Goal: Task Accomplishment & Management: Use online tool/utility

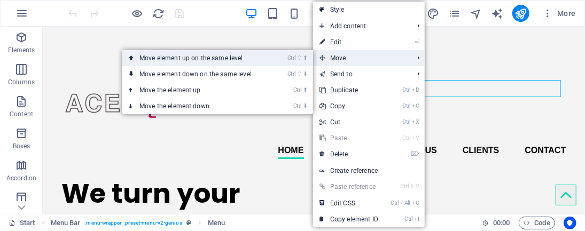
click at [301, 60] on icon "⇧" at bounding box center [299, 57] width 5 height 7
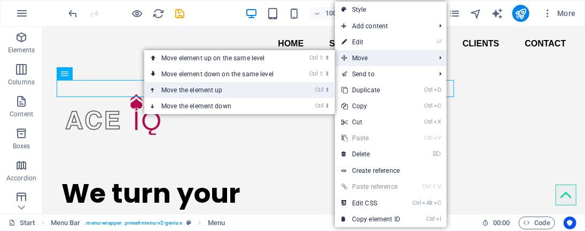
click at [287, 89] on link "Ctrl ⬆ Move the element up" at bounding box center [219, 90] width 151 height 16
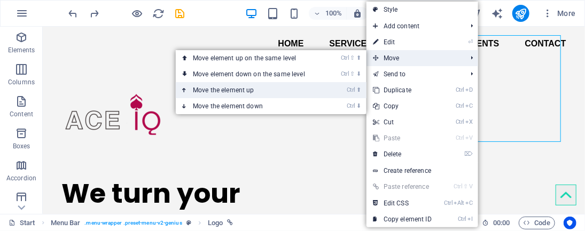
click at [327, 92] on li "Ctrl ⬆ Move the element up" at bounding box center [271, 90] width 191 height 16
click at [326, 91] on li "Ctrl ⬆ Move the element up" at bounding box center [271, 90] width 191 height 16
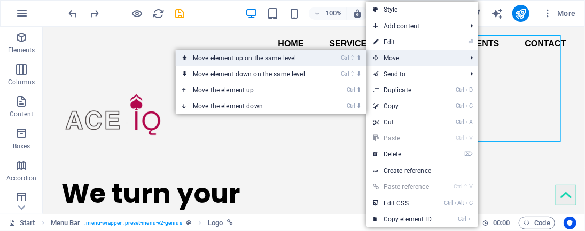
click at [317, 59] on link "Ctrl ⇧ ⬆ Move element up on the same level" at bounding box center [251, 58] width 151 height 16
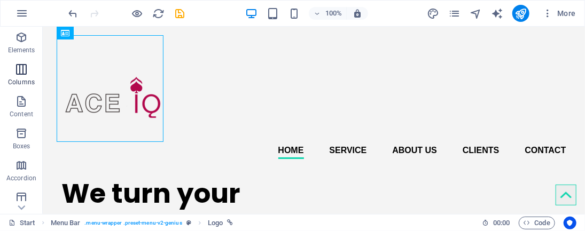
click at [19, 74] on icon "button" at bounding box center [21, 69] width 13 height 13
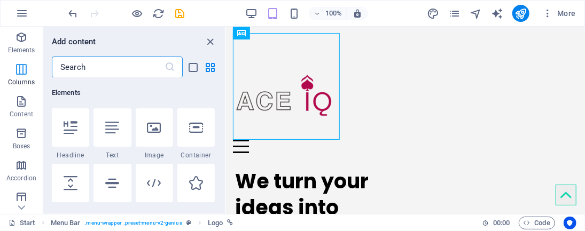
scroll to position [415, 0]
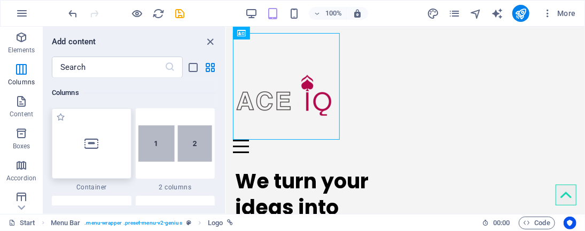
click at [107, 143] on div at bounding box center [92, 143] width 80 height 71
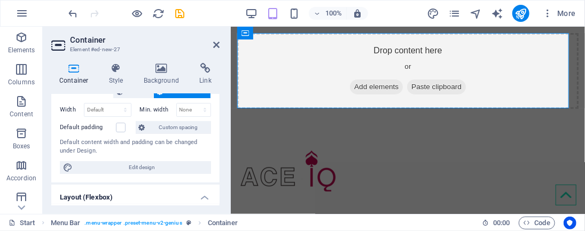
scroll to position [134, 0]
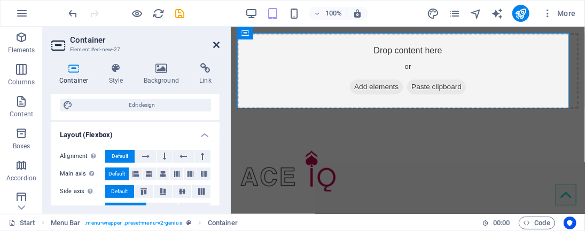
click at [218, 46] on icon at bounding box center [216, 45] width 6 height 9
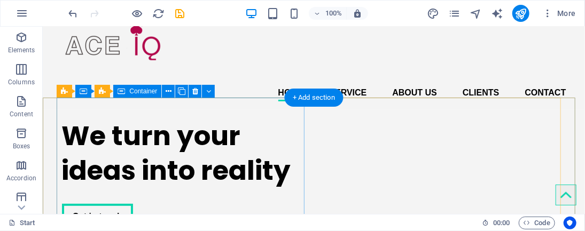
scroll to position [0, 0]
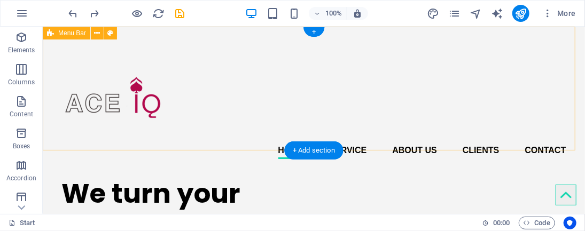
click at [272, 149] on div "Home Service About us Clients Contact Menu" at bounding box center [313, 96] width 542 height 141
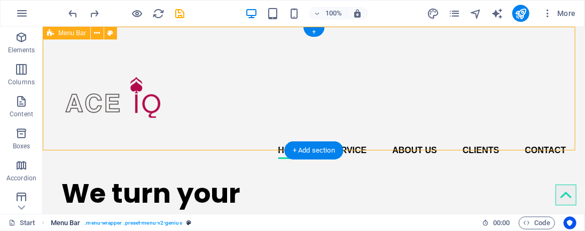
click at [173, 222] on span ". menu-wrapper .preset-menu-v2-genius" at bounding box center [132, 223] width 97 height 13
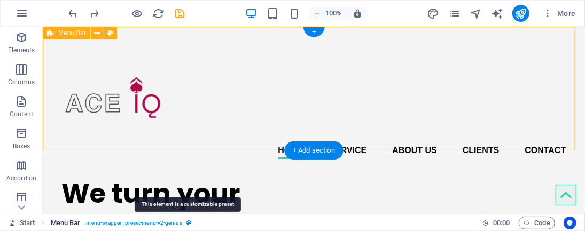
click at [189, 220] on icon "breadcrumb" at bounding box center [188, 223] width 5 height 6
select select "rem"
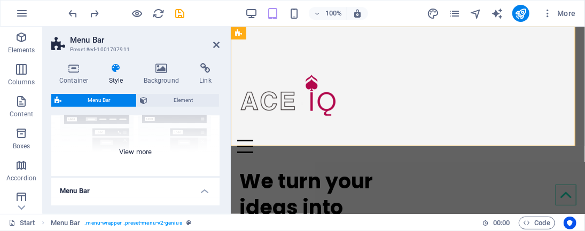
scroll to position [134, 0]
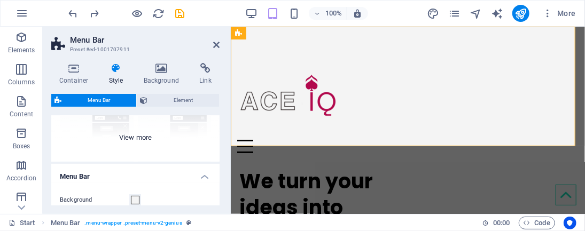
click at [134, 138] on div "Border Centered Default Fixed Loki Trigger Wide XXL" at bounding box center [135, 82] width 168 height 160
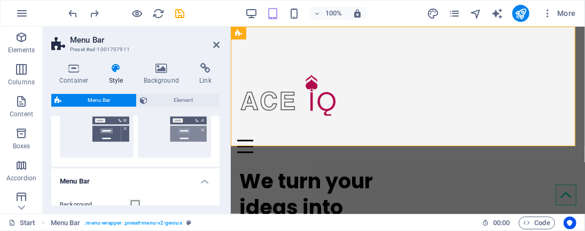
scroll to position [334, 0]
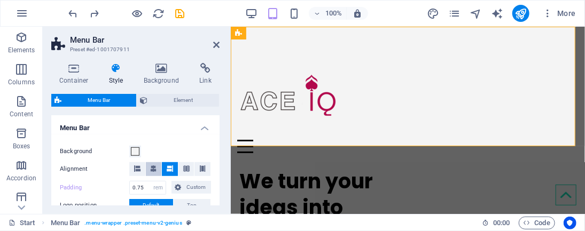
click at [156, 166] on button at bounding box center [154, 169] width 16 height 14
click at [168, 167] on icon at bounding box center [170, 169] width 6 height 6
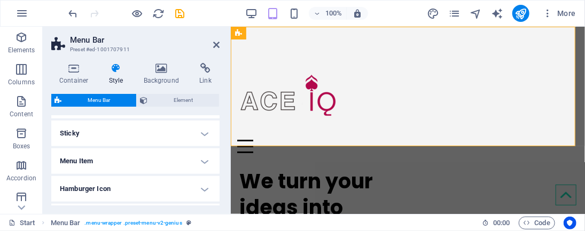
scroll to position [467, 0]
click at [171, 160] on h4 "Hamburger Icon" at bounding box center [135, 160] width 168 height 26
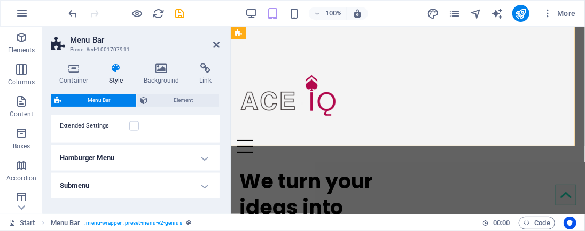
click at [165, 185] on h4 "Submenu" at bounding box center [135, 186] width 168 height 26
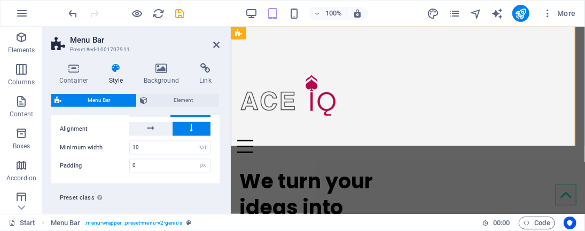
scroll to position [801, 0]
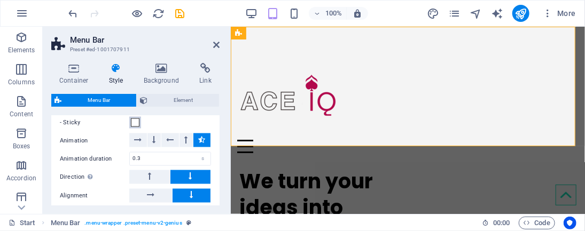
click at [137, 122] on span at bounding box center [135, 123] width 9 height 9
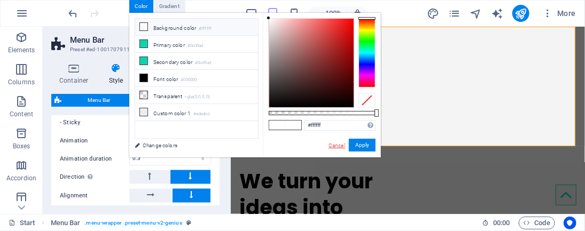
click at [336, 145] on link "Cancel" at bounding box center [336, 146] width 19 height 8
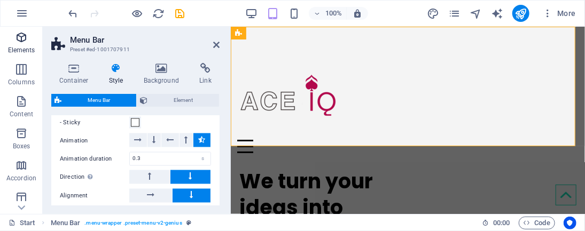
click at [25, 41] on icon "button" at bounding box center [21, 37] width 13 height 13
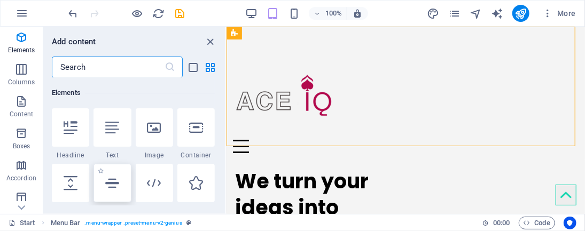
click at [116, 184] on icon at bounding box center [112, 183] width 14 height 14
select select "%"
select select "px"
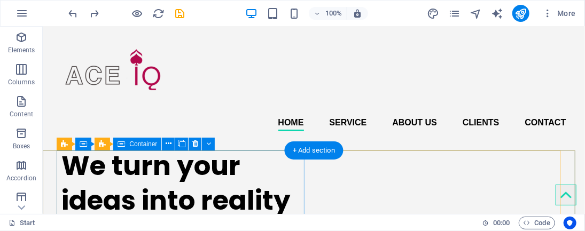
scroll to position [67, 0]
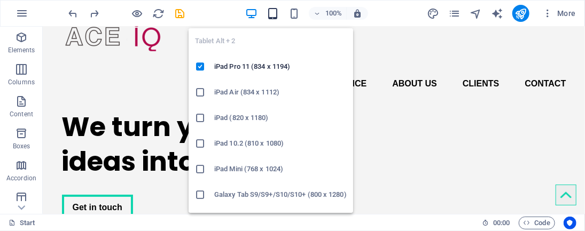
click at [272, 12] on icon "button" at bounding box center [273, 13] width 12 height 12
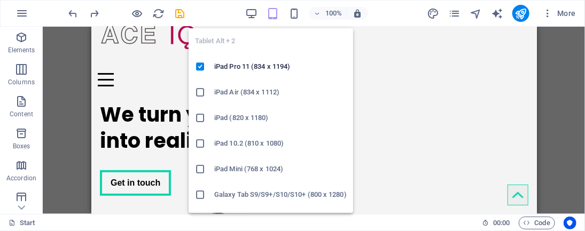
click at [215, 145] on h6 "iPad 10.2 (810 x 1080)" at bounding box center [280, 143] width 132 height 13
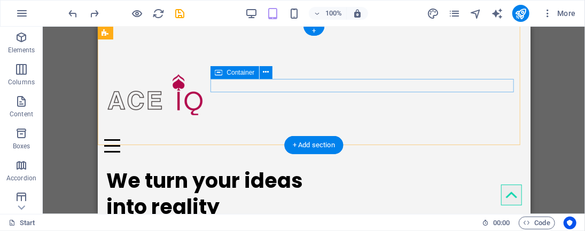
scroll to position [0, 0]
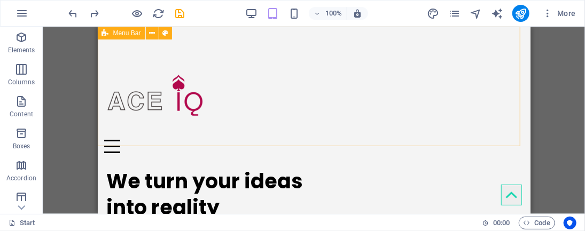
click at [127, 33] on span "Menu Bar" at bounding box center [127, 33] width 28 height 6
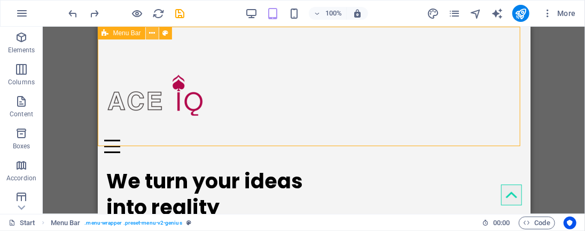
click at [151, 33] on icon at bounding box center [152, 33] width 6 height 11
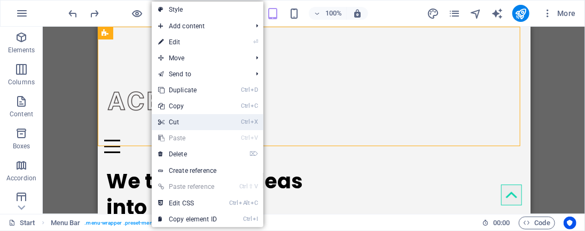
click at [201, 125] on link "Ctrl X Cut" at bounding box center [188, 122] width 72 height 16
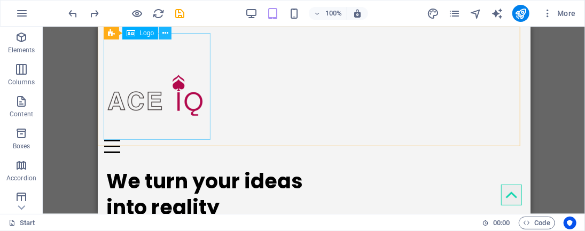
click at [164, 34] on icon at bounding box center [165, 33] width 6 height 11
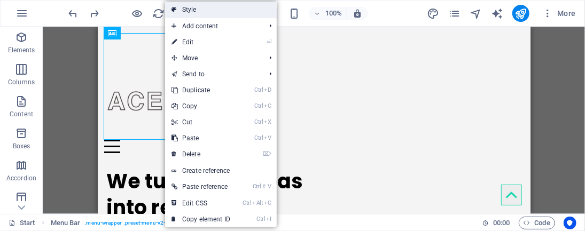
click at [197, 11] on link "Style" at bounding box center [221, 10] width 112 height 16
select select "rem"
select select "px"
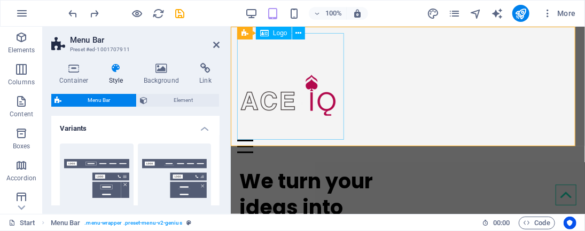
click at [340, 135] on div at bounding box center [407, 86] width 341 height 107
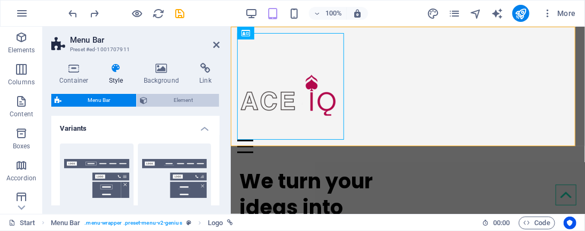
click at [163, 99] on span "Element" at bounding box center [183, 100] width 65 height 13
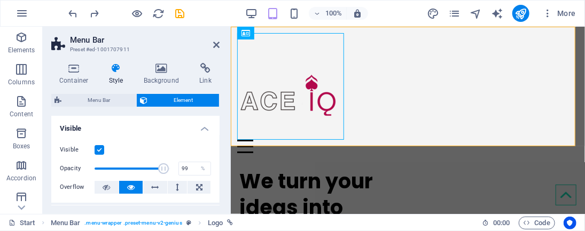
type input "100"
click at [172, 169] on span at bounding box center [170, 168] width 11 height 11
click at [96, 150] on label at bounding box center [100, 150] width 10 height 10
click at [0, 0] on input "Visible" at bounding box center [0, 0] width 0 height 0
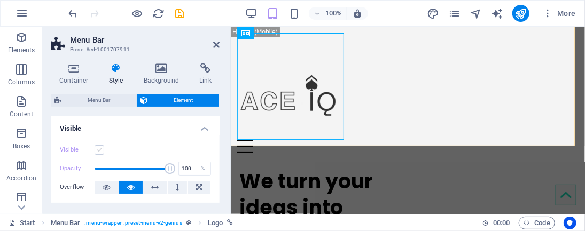
click at [95, 150] on label at bounding box center [100, 150] width 10 height 10
click at [0, 0] on input "Visible" at bounding box center [0, 0] width 0 height 0
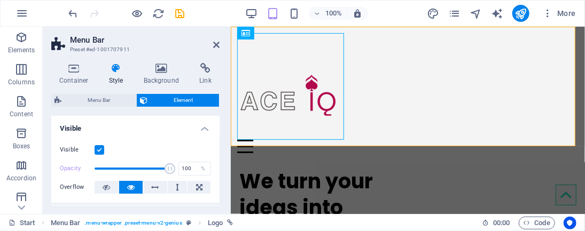
click at [95, 150] on label at bounding box center [100, 150] width 10 height 10
click at [0, 0] on input "Visible" at bounding box center [0, 0] width 0 height 0
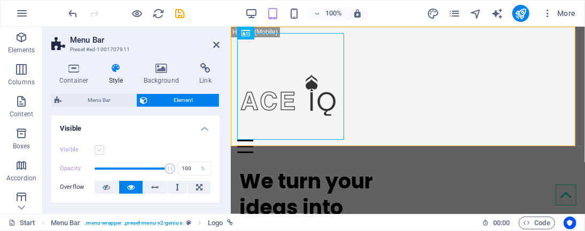
click at [95, 148] on label at bounding box center [100, 150] width 10 height 10
click at [0, 0] on input "Visible" at bounding box center [0, 0] width 0 height 0
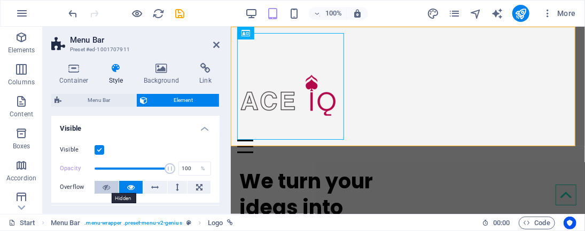
click at [109, 185] on icon at bounding box center [106, 187] width 7 height 13
click at [127, 185] on icon at bounding box center [130, 187] width 7 height 13
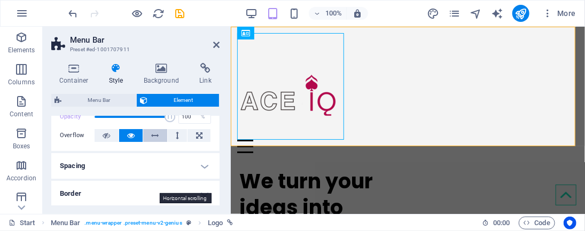
scroll to position [67, 0]
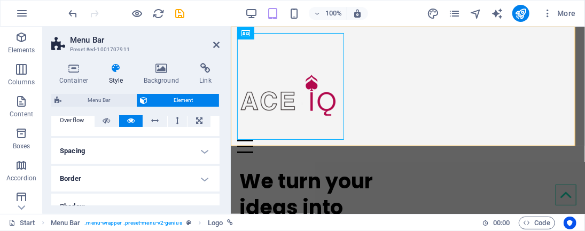
click at [168, 157] on h4 "Spacing" at bounding box center [135, 151] width 168 height 26
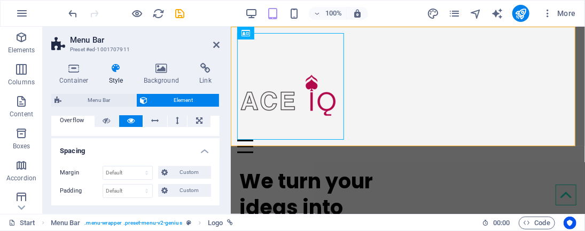
click at [168, 158] on div "Margin Default auto px % rem vw vh Custom Custom auto px % rem vw vh auto px % …" at bounding box center [135, 182] width 168 height 49
click at [188, 151] on h4 "Spacing" at bounding box center [135, 147] width 168 height 19
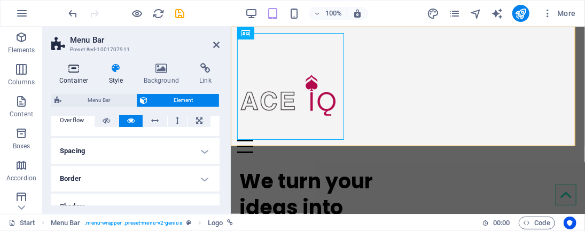
click at [79, 73] on icon at bounding box center [73, 68] width 45 height 11
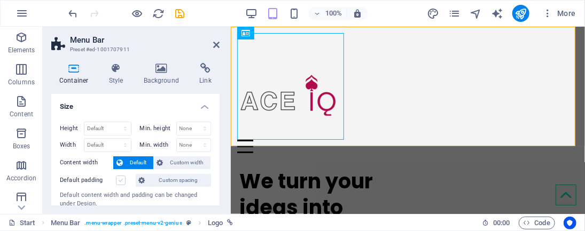
click at [118, 183] on label at bounding box center [121, 181] width 10 height 10
click at [0, 0] on input "Default padding" at bounding box center [0, 0] width 0 height 0
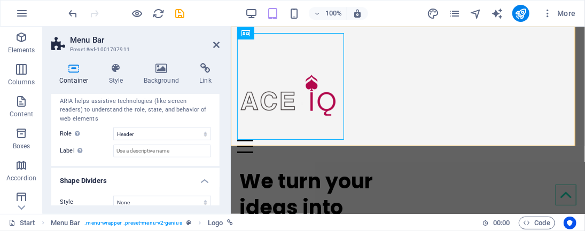
scroll to position [301, 0]
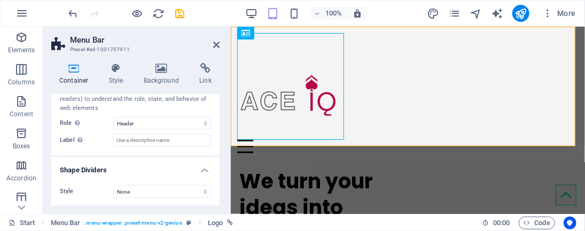
click at [213, 16] on div "100% More" at bounding box center [323, 13] width 513 height 17
click at [222, 9] on div "100% More" at bounding box center [323, 13] width 513 height 17
click at [277, 60] on div at bounding box center [407, 86] width 341 height 107
select select "px"
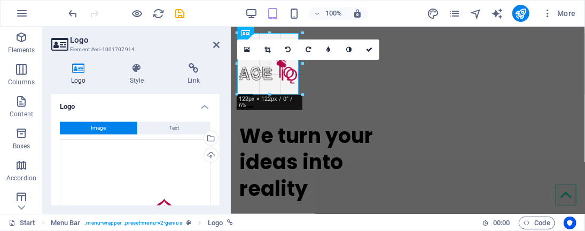
drag, startPoint x: 345, startPoint y: 139, endPoint x: 74, endPoint y: 67, distance: 280.4
type input "115"
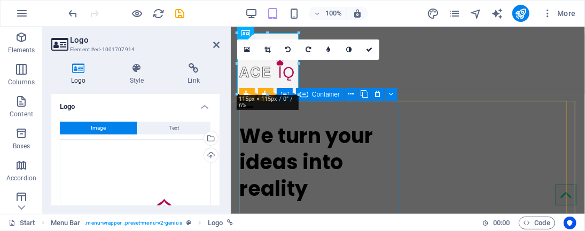
click at [357, 114] on div "We turn your ideas into reality Get in touch" at bounding box center [321, 183] width 165 height 138
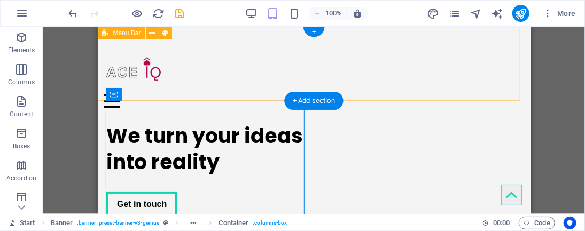
click at [271, 73] on div "Home Service About us Clients Contact Menu" at bounding box center [313, 70] width 433 height 88
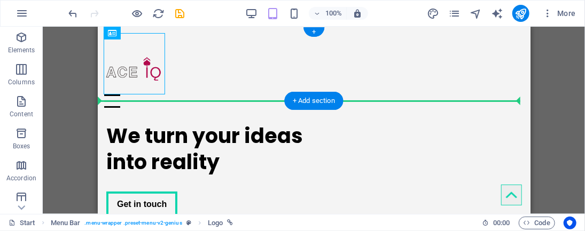
drag, startPoint x: 146, startPoint y: 73, endPoint x: 325, endPoint y: 71, distance: 178.9
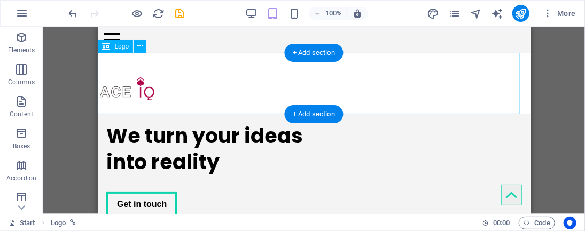
drag, startPoint x: 142, startPoint y: 90, endPoint x: 261, endPoint y: 80, distance: 119.0
click at [251, 80] on div at bounding box center [313, 82] width 433 height 61
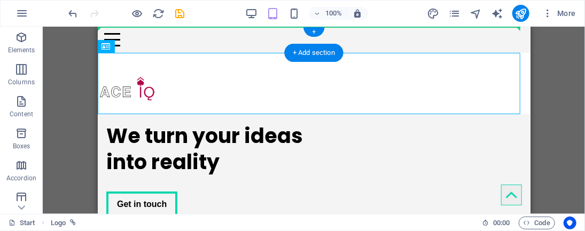
drag, startPoint x: 351, startPoint y: 78, endPoint x: 349, endPoint y: 30, distance: 48.1
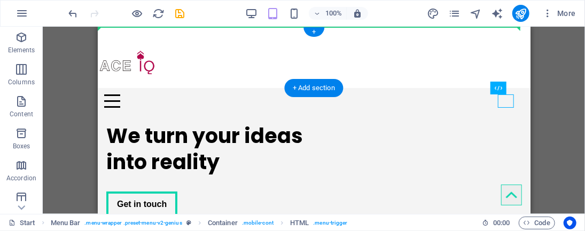
drag, startPoint x: 504, startPoint y: 102, endPoint x: 502, endPoint y: 49, distance: 52.9
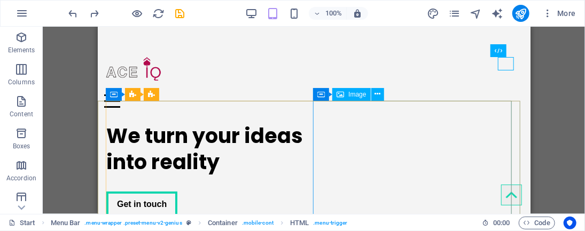
click at [350, 95] on span "Image" at bounding box center [357, 94] width 18 height 6
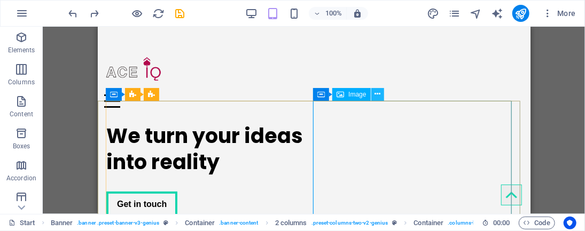
click at [377, 96] on icon at bounding box center [377, 94] width 6 height 11
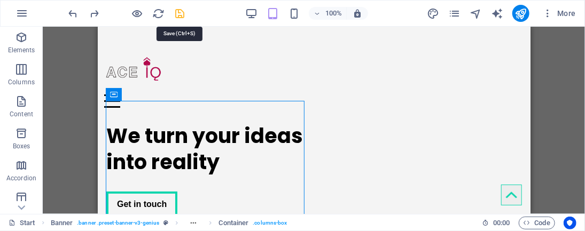
click at [181, 14] on icon "save" at bounding box center [180, 13] width 12 height 12
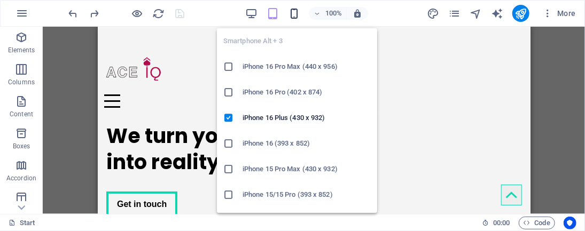
click at [292, 15] on icon "button" at bounding box center [294, 13] width 12 height 12
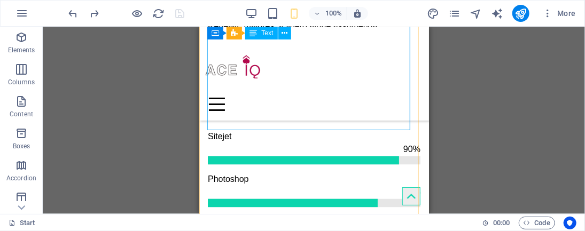
scroll to position [801, 0]
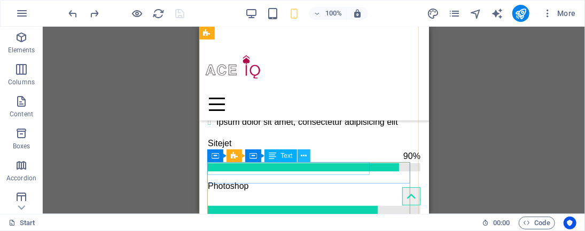
click at [306, 156] on icon at bounding box center [304, 156] width 6 height 11
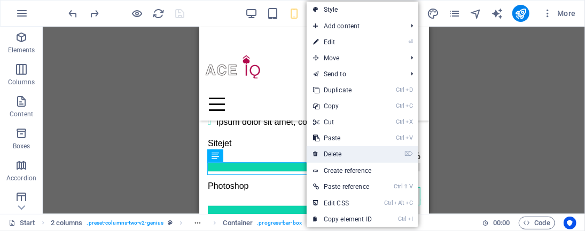
click at [319, 154] on link "⌦ Delete" at bounding box center [343, 154] width 72 height 16
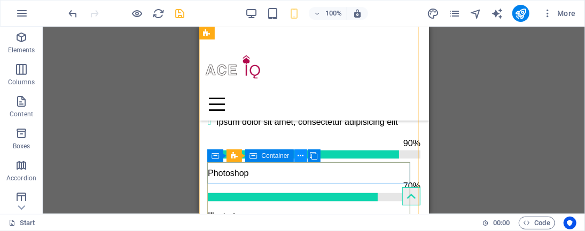
click at [303, 156] on button at bounding box center [300, 156] width 13 height 13
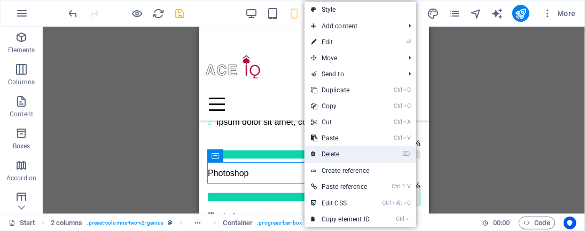
click at [318, 152] on link "⌦ Delete" at bounding box center [340, 154] width 72 height 16
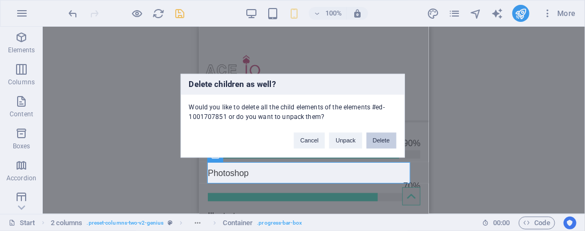
click at [377, 142] on button "Delete" at bounding box center [381, 140] width 30 height 16
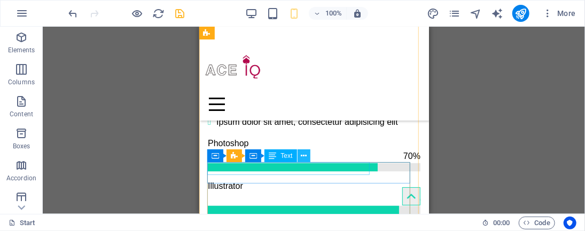
click at [305, 156] on icon at bounding box center [304, 156] width 6 height 11
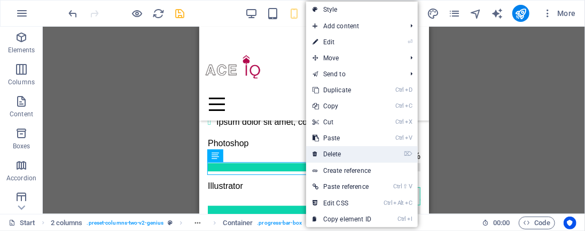
click at [323, 153] on link "⌦ Delete" at bounding box center [342, 154] width 72 height 16
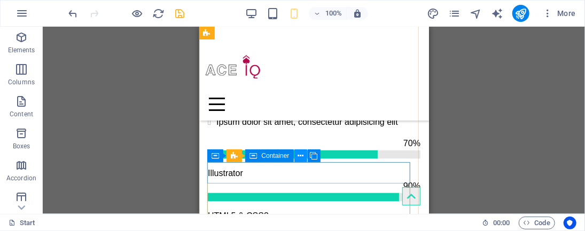
click at [303, 158] on icon at bounding box center [300, 156] width 6 height 11
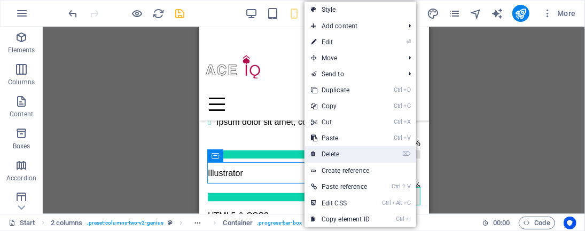
click at [326, 154] on link "⌦ Delete" at bounding box center [340, 154] width 72 height 16
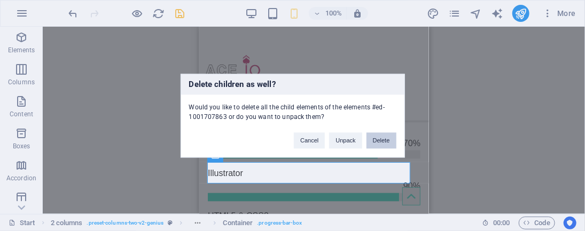
click at [379, 143] on button "Delete" at bounding box center [381, 140] width 30 height 16
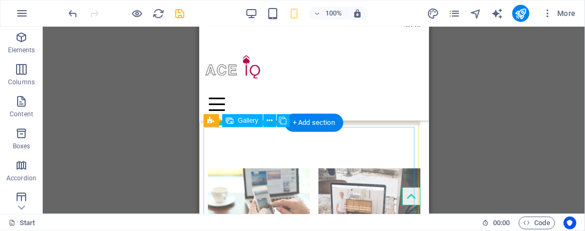
scroll to position [868, 0]
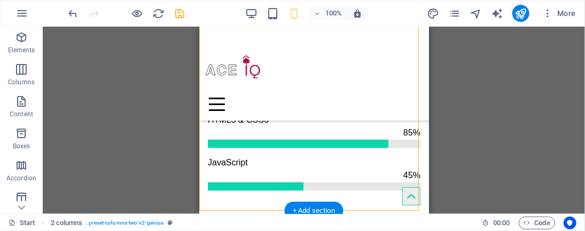
drag, startPoint x: 417, startPoint y: 178, endPoint x: 250, endPoint y: 119, distance: 176.9
click at [250, 120] on div "Creative service Lorem ipsum dolor sit amet Lorem ipsum dolor sit amet, consect…" at bounding box center [314, 47] width 230 height 355
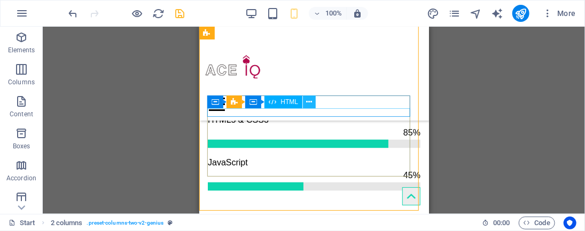
click at [307, 105] on icon at bounding box center [310, 102] width 6 height 11
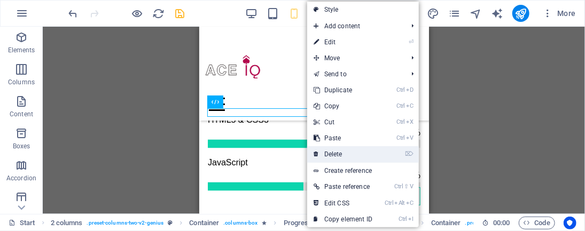
click at [330, 150] on link "⌦ Delete" at bounding box center [343, 154] width 72 height 16
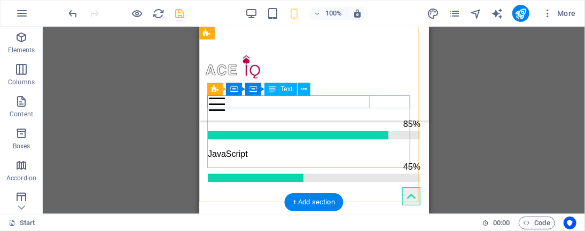
click at [273, 83] on div "Illustrator" at bounding box center [313, 77] width 213 height 13
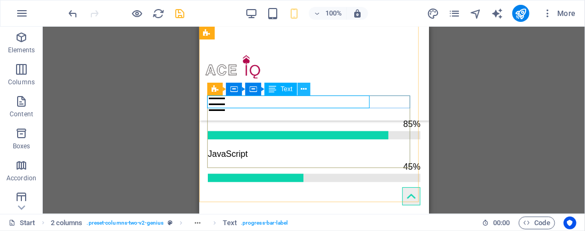
click at [303, 92] on icon at bounding box center [304, 89] width 6 height 11
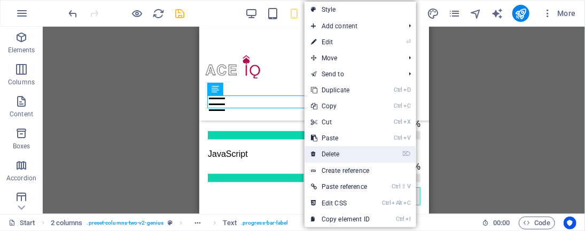
click at [338, 154] on link "⌦ Delete" at bounding box center [340, 154] width 72 height 16
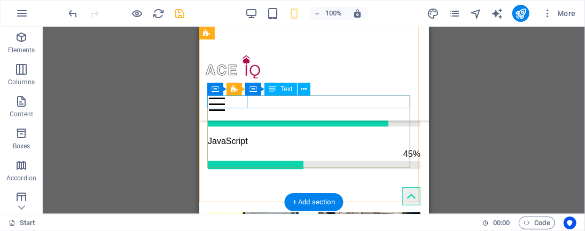
click at [241, 83] on div "90%" at bounding box center [313, 77] width 213 height 13
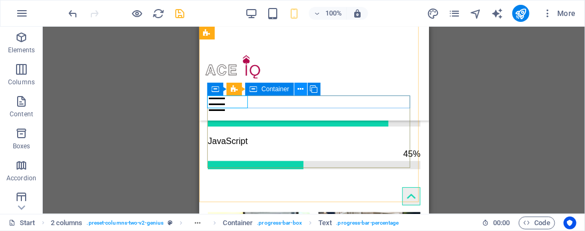
click at [299, 92] on icon at bounding box center [300, 89] width 6 height 11
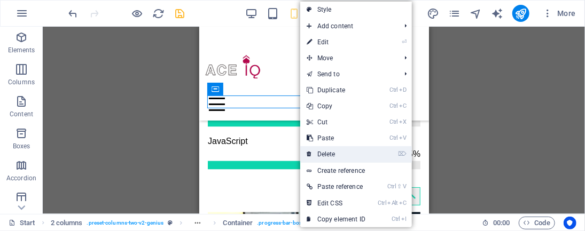
click at [331, 155] on link "⌦ Delete" at bounding box center [336, 154] width 72 height 16
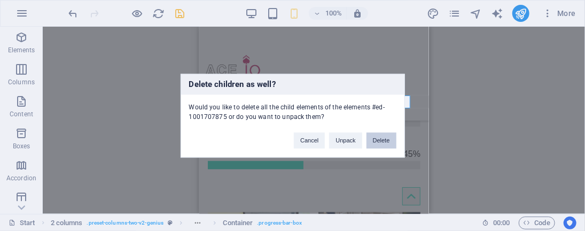
click at [382, 143] on button "Delete" at bounding box center [381, 140] width 30 height 16
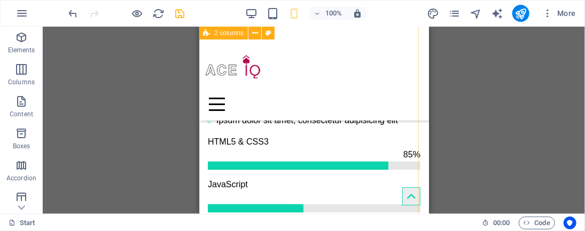
scroll to position [801, 0]
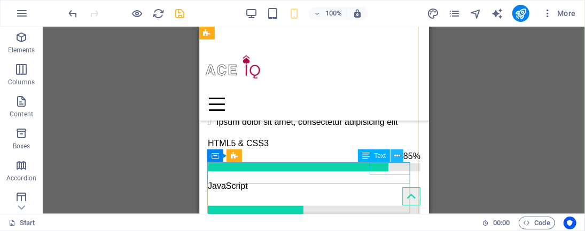
click at [397, 158] on icon at bounding box center [397, 156] width 6 height 11
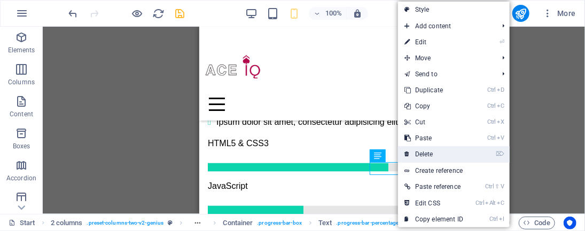
click at [413, 153] on link "⌦ Delete" at bounding box center [434, 154] width 72 height 16
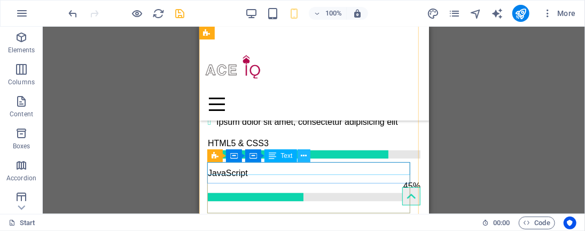
click at [306, 159] on icon at bounding box center [304, 156] width 6 height 11
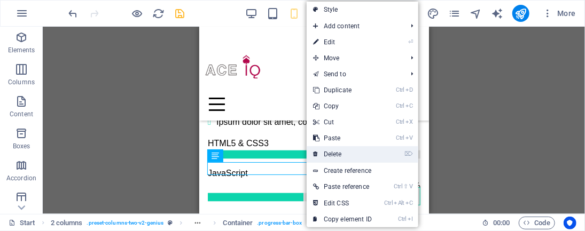
click at [327, 155] on link "⌦ Delete" at bounding box center [343, 154] width 72 height 16
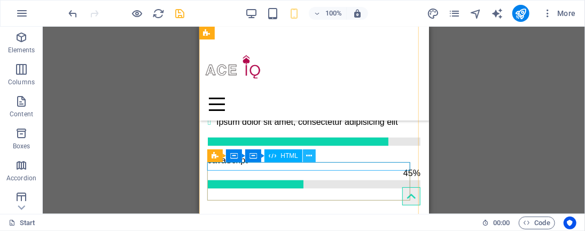
click at [310, 160] on icon at bounding box center [310, 156] width 6 height 11
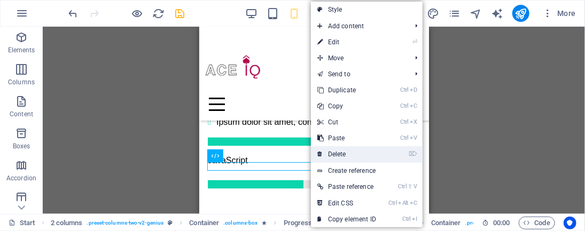
click at [335, 156] on link "⌦ Delete" at bounding box center [347, 154] width 72 height 16
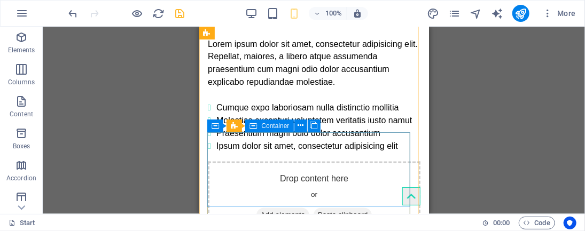
scroll to position [868, 0]
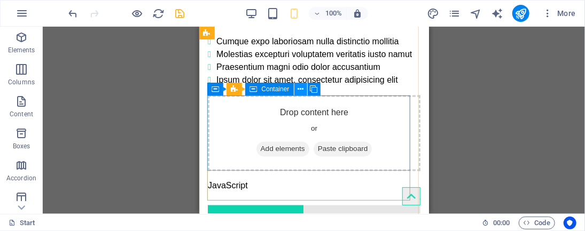
click at [302, 90] on icon at bounding box center [300, 89] width 6 height 11
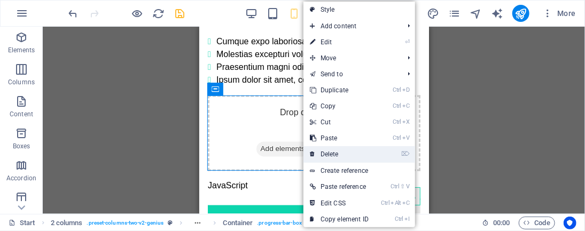
click at [328, 151] on link "⌦ Delete" at bounding box center [339, 154] width 72 height 16
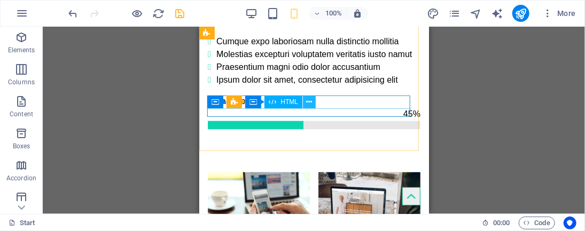
click at [310, 104] on icon at bounding box center [310, 102] width 6 height 11
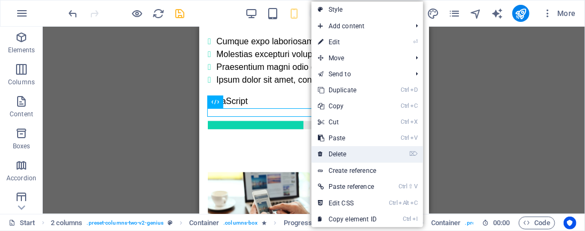
click at [339, 148] on link "⌦ Delete" at bounding box center [347, 154] width 72 height 16
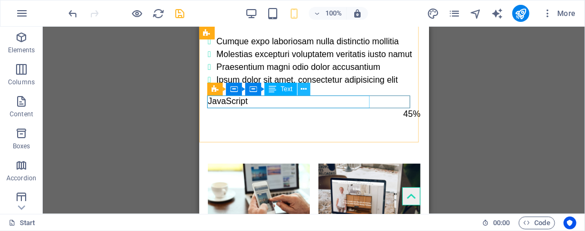
click at [301, 92] on icon at bounding box center [304, 89] width 6 height 11
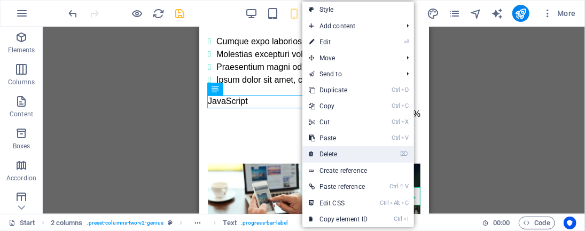
click at [324, 151] on link "⌦ Delete" at bounding box center [338, 154] width 72 height 16
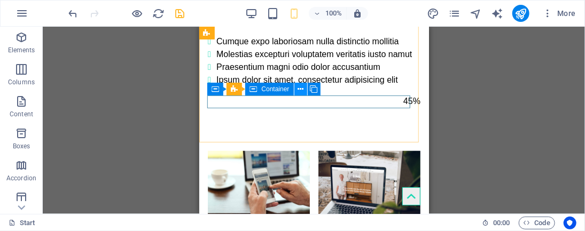
click at [299, 92] on icon at bounding box center [300, 89] width 6 height 11
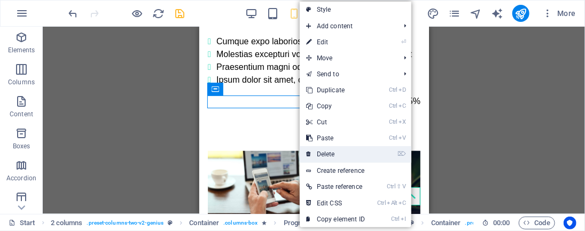
click at [330, 153] on link "⌦ Delete" at bounding box center [336, 154] width 72 height 16
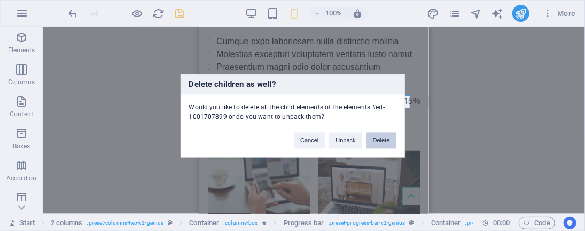
click at [380, 145] on button "Delete" at bounding box center [381, 140] width 30 height 16
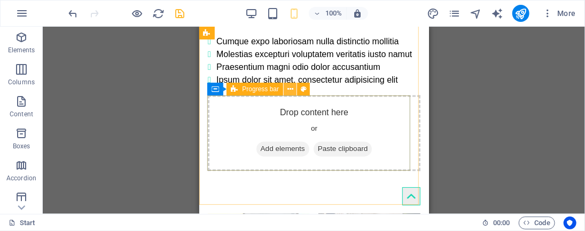
click at [292, 91] on icon at bounding box center [290, 89] width 6 height 11
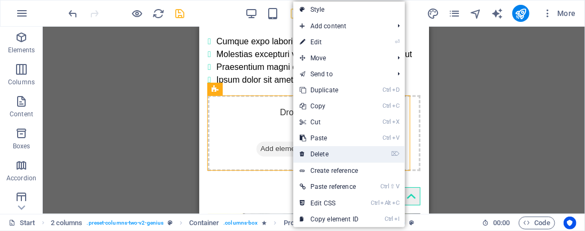
click at [322, 151] on link "⌦ Delete" at bounding box center [329, 154] width 72 height 16
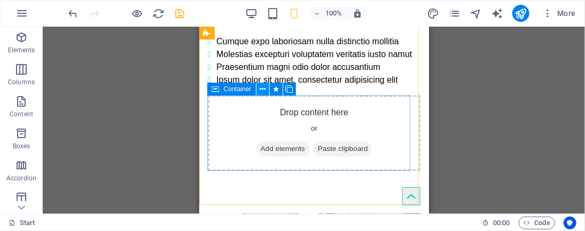
click at [265, 90] on button at bounding box center [262, 89] width 13 height 13
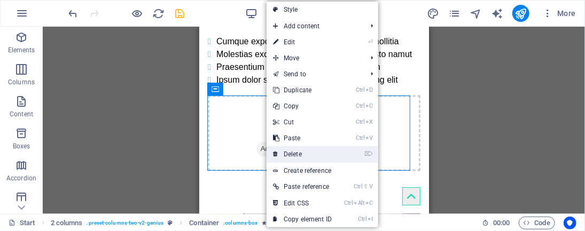
click at [295, 152] on link "⌦ Delete" at bounding box center [303, 154] width 72 height 16
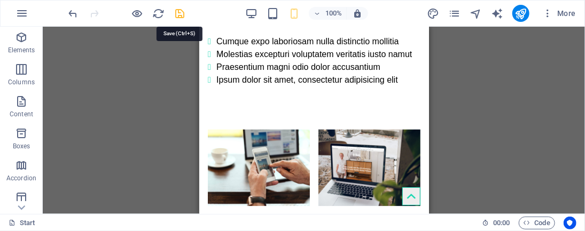
click at [178, 12] on icon "save" at bounding box center [180, 13] width 12 height 12
checkbox input "false"
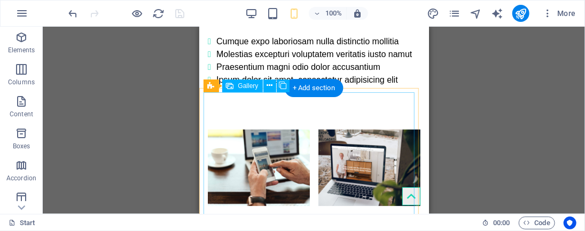
scroll to position [1068, 0]
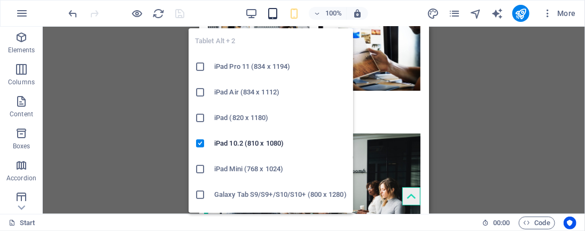
click at [274, 14] on icon "button" at bounding box center [273, 13] width 12 height 12
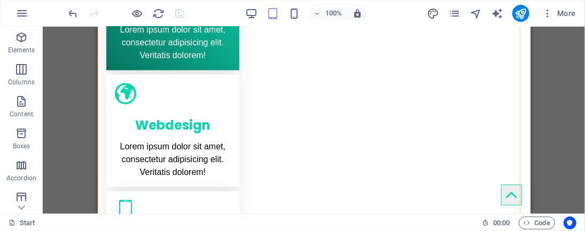
scroll to position [539, 0]
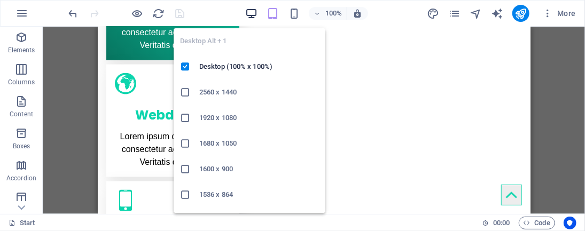
click at [254, 9] on icon "button" at bounding box center [251, 13] width 12 height 12
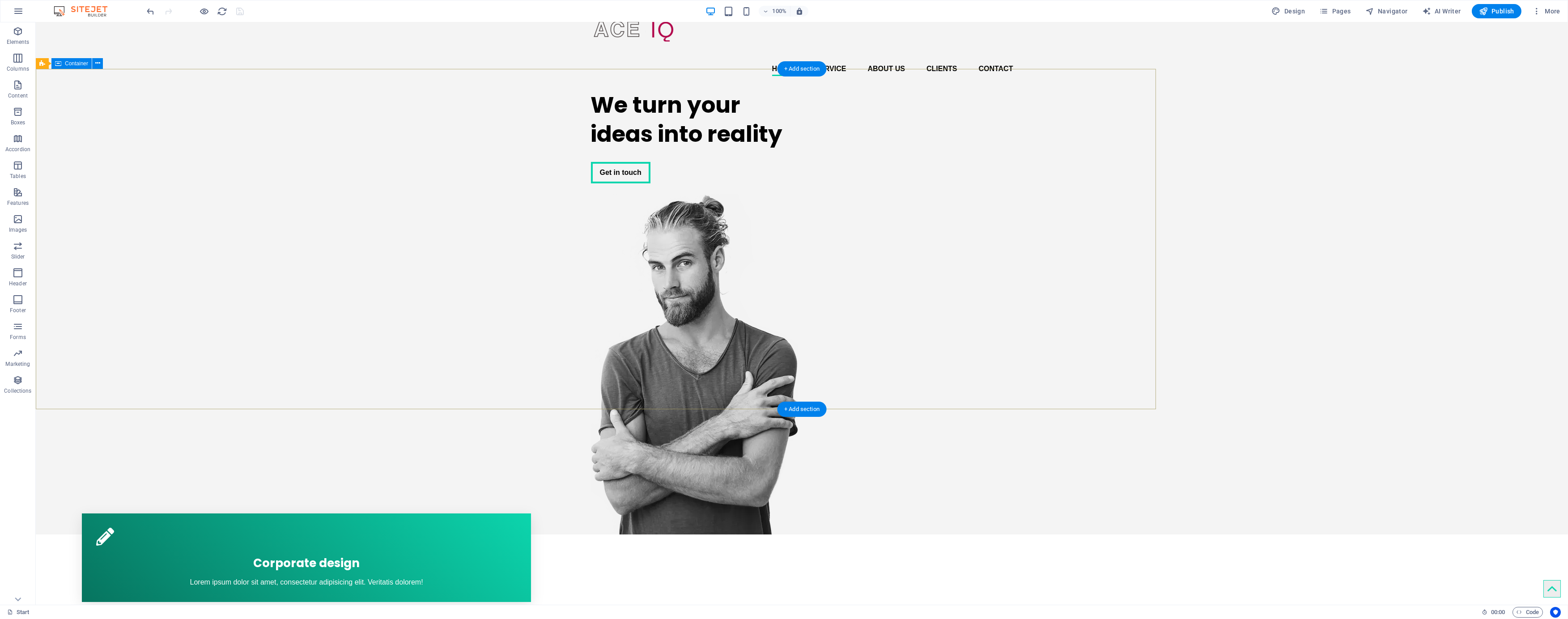
scroll to position [57, 0]
drag, startPoint x: 381, startPoint y: 110, endPoint x: 1220, endPoint y: 353, distance: 873.5
click at [489, 193] on div "We turn your ideas into reality Get in touch" at bounding box center [802, 308] width 1532 height 451
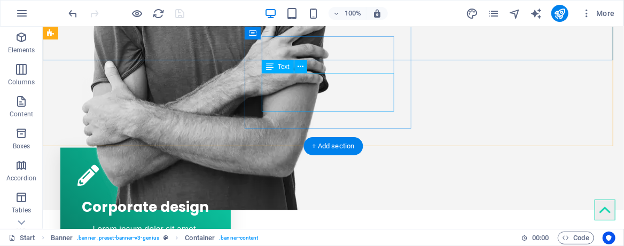
scroll to position [496, 0]
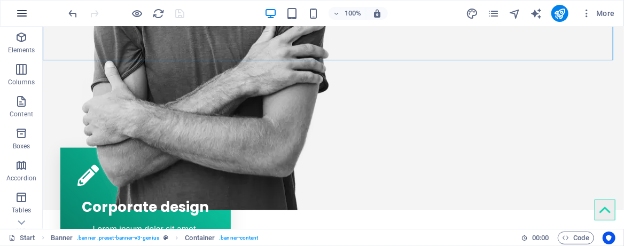
click at [25, 13] on icon "button" at bounding box center [21, 13] width 13 height 13
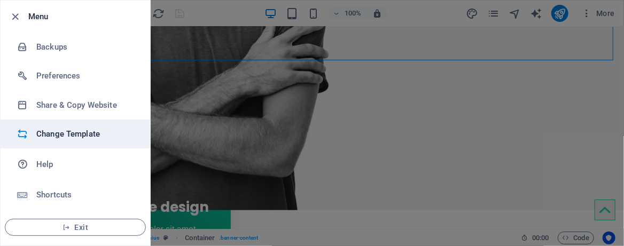
click at [90, 132] on h6 "Change Template" at bounding box center [85, 134] width 99 height 13
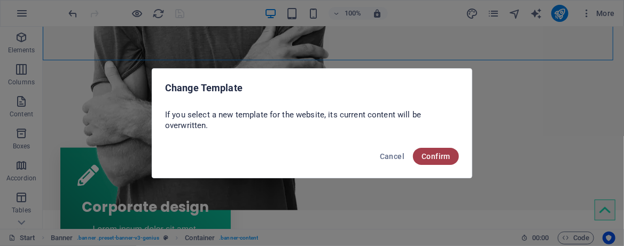
click at [440, 161] on button "Confirm" at bounding box center [436, 156] width 46 height 17
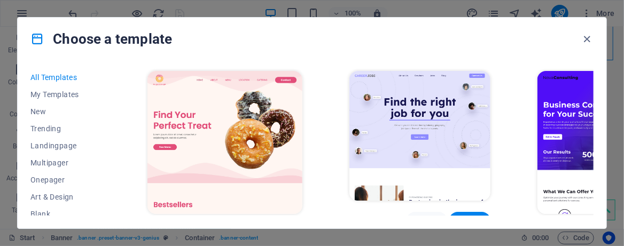
scroll to position [142, 0]
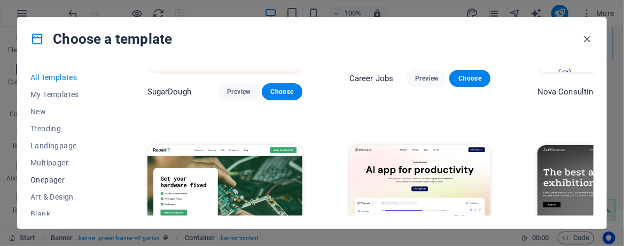
click at [45, 181] on span "Onepager" at bounding box center [65, 180] width 70 height 9
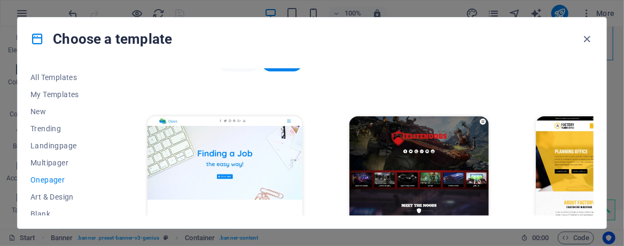
scroll to position [3703, 0]
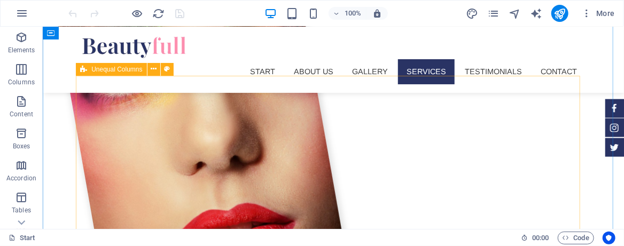
scroll to position [926, 0]
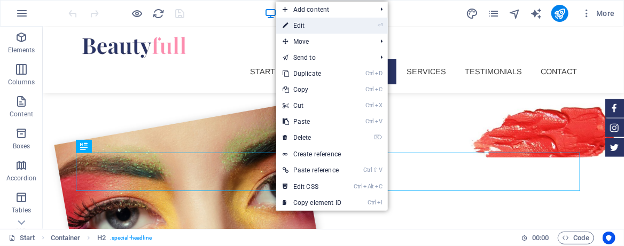
drag, startPoint x: 318, startPoint y: 26, endPoint x: 90, endPoint y: 14, distance: 227.8
click at [317, 26] on link "⏎ Edit" at bounding box center [312, 26] width 72 height 16
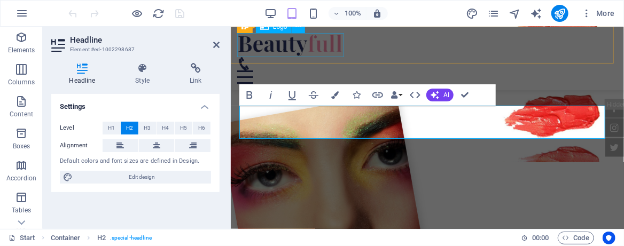
scroll to position [850, 0]
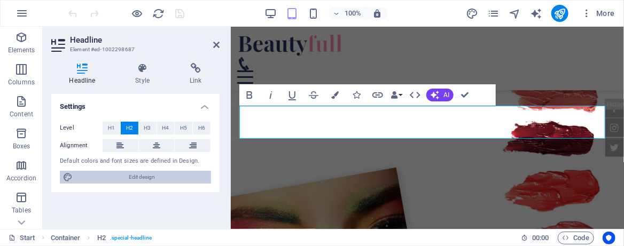
click at [167, 177] on span "Edit design" at bounding box center [142, 177] width 132 height 13
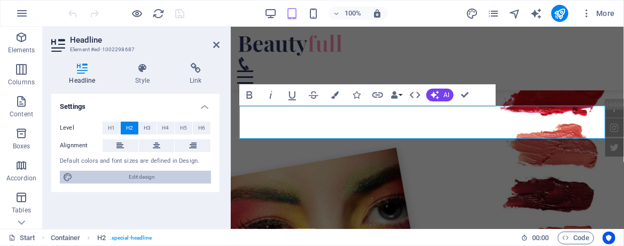
select select "px"
select select "300"
select select "px"
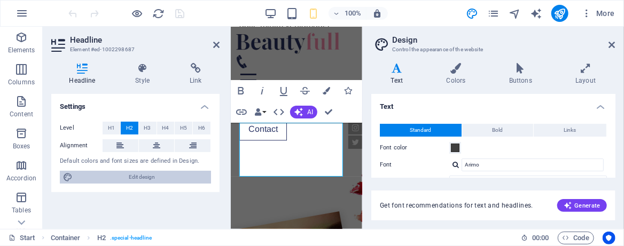
scroll to position [1096, 0]
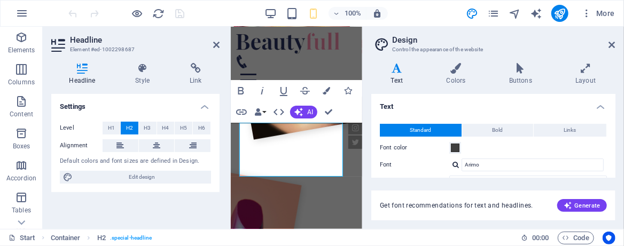
click at [402, 73] on icon at bounding box center [396, 68] width 51 height 11
click at [394, 74] on h4 "Text" at bounding box center [399, 74] width 56 height 22
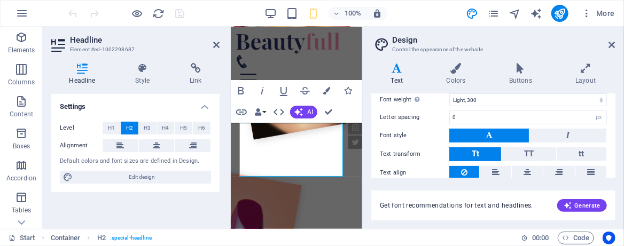
scroll to position [158, 0]
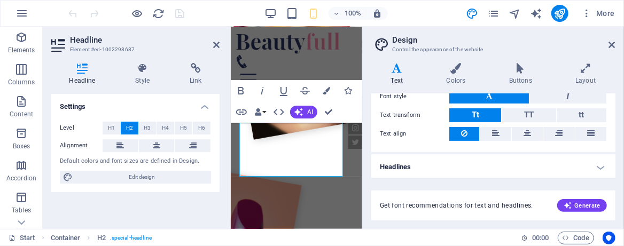
click at [507, 163] on h4 "Headlines" at bounding box center [493, 167] width 244 height 26
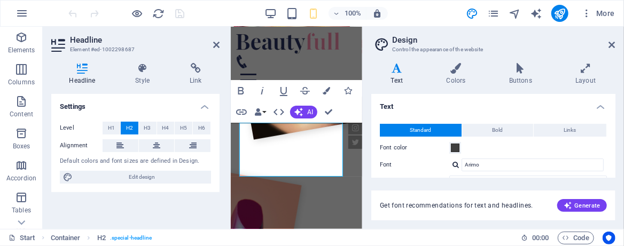
scroll to position [0, 0]
click at [459, 76] on h4 "Colors" at bounding box center [458, 74] width 62 height 22
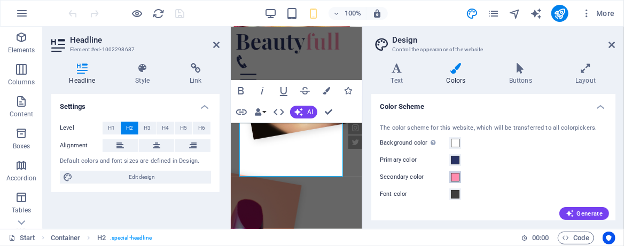
click at [458, 176] on span at bounding box center [455, 177] width 9 height 9
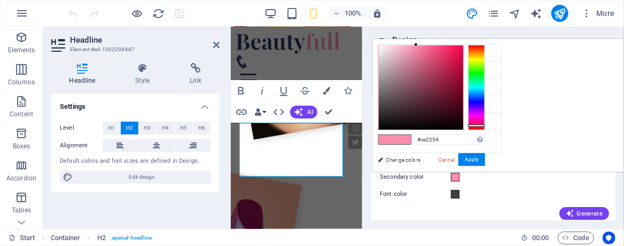
click at [463, 60] on div at bounding box center [421, 87] width 84 height 84
click at [463, 68] on div at bounding box center [421, 87] width 84 height 84
click at [463, 56] on div at bounding box center [421, 87] width 84 height 84
click at [463, 51] on div at bounding box center [421, 87] width 84 height 84
drag, startPoint x: 585, startPoint y: 49, endPoint x: 590, endPoint y: 61, distance: 13.9
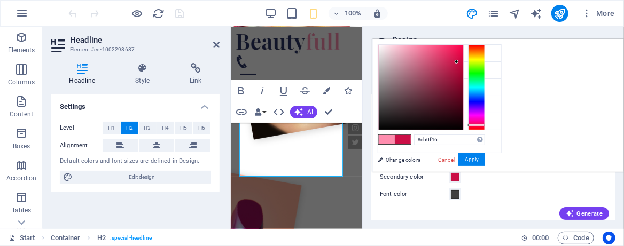
click at [458, 61] on div at bounding box center [457, 62] width 4 height 4
type input "#c32050"
drag, startPoint x: 589, startPoint y: 57, endPoint x: 582, endPoint y: 64, distance: 9.4
click at [463, 64] on div at bounding box center [421, 87] width 84 height 84
click at [485, 154] on button "Apply" at bounding box center [471, 159] width 27 height 13
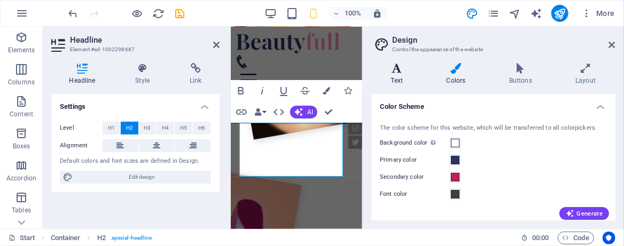
click at [398, 73] on icon at bounding box center [396, 68] width 51 height 11
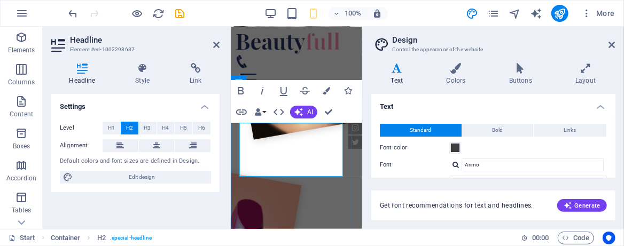
drag, startPoint x: 309, startPoint y: 138, endPoint x: 272, endPoint y: 138, distance: 37.4
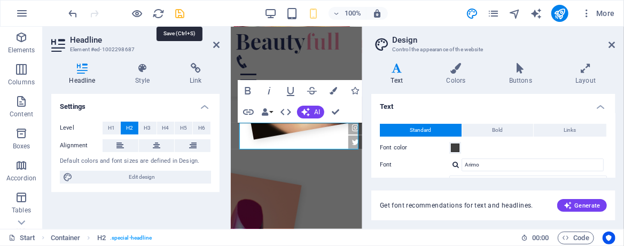
click at [177, 15] on icon "save" at bounding box center [180, 13] width 12 height 12
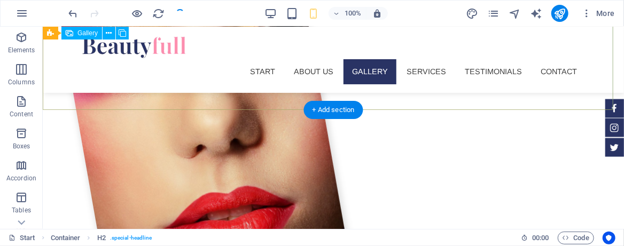
checkbox input "false"
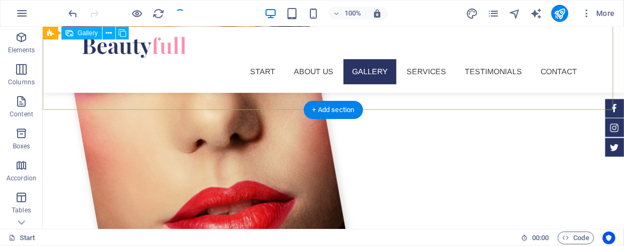
scroll to position [926, 0]
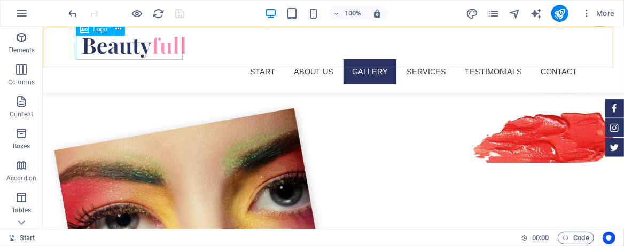
click at [101, 31] on span "Logo" at bounding box center [100, 29] width 14 height 6
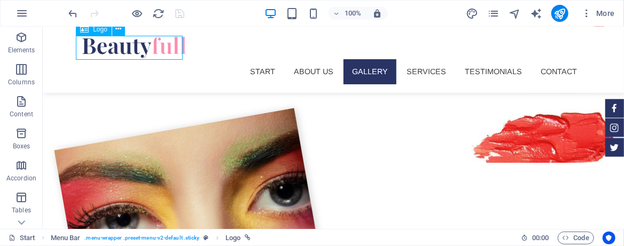
click at [84, 32] on icon at bounding box center [84, 29] width 9 height 13
click at [104, 32] on span "Logo" at bounding box center [100, 29] width 14 height 6
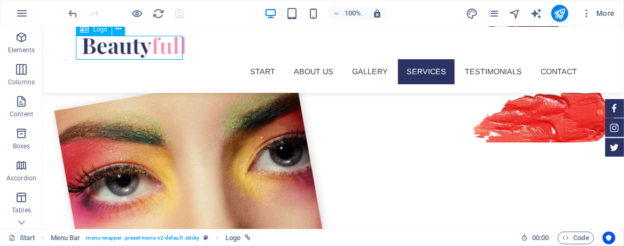
select select "px"
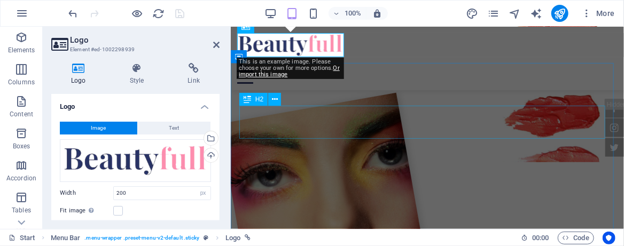
scroll to position [850, 0]
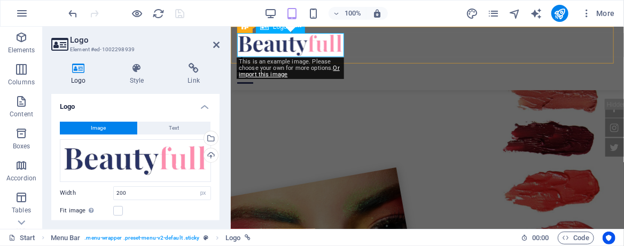
click at [293, 44] on div at bounding box center [427, 45] width 380 height 24
click at [103, 127] on span "Image" at bounding box center [98, 128] width 15 height 13
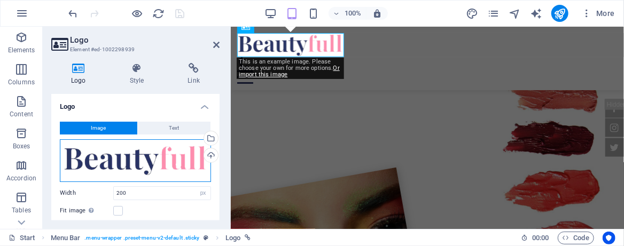
click at [106, 166] on div "Drag files here, click to choose files or select files from Files or our free s…" at bounding box center [135, 160] width 151 height 43
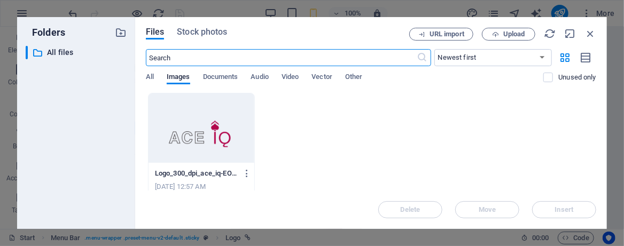
scroll to position [1096, 0]
click at [226, 130] on div at bounding box center [201, 127] width 106 height 69
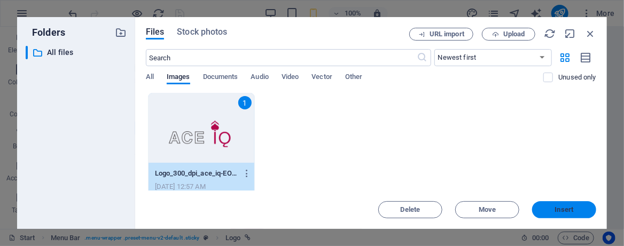
drag, startPoint x: 555, startPoint y: 212, endPoint x: 322, endPoint y: 187, distance: 234.7
click at [555, 212] on span "Insert" at bounding box center [564, 210] width 19 height 6
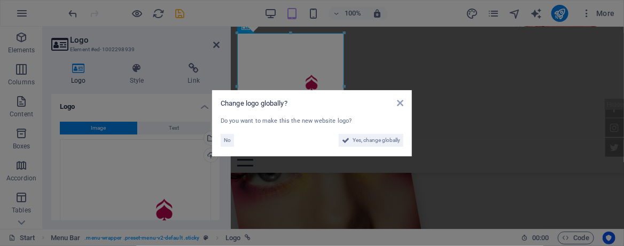
scroll to position [933, 0]
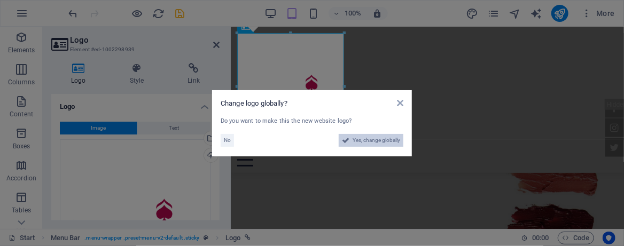
click at [364, 142] on span "Yes, change globally" at bounding box center [377, 140] width 48 height 13
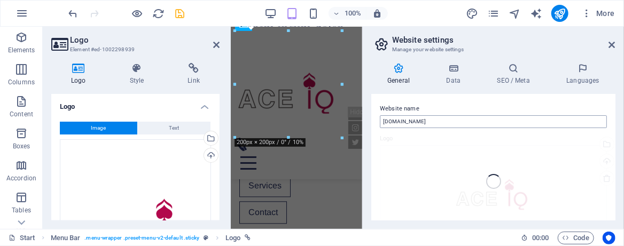
scroll to position [1179, 0]
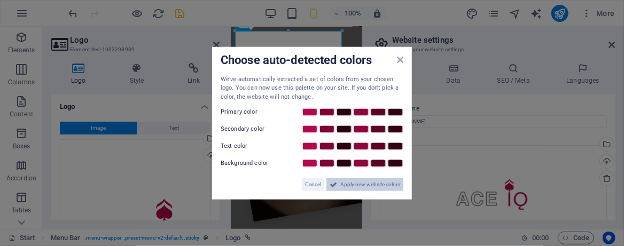
click at [346, 186] on span "Apply new website colors" at bounding box center [370, 184] width 60 height 13
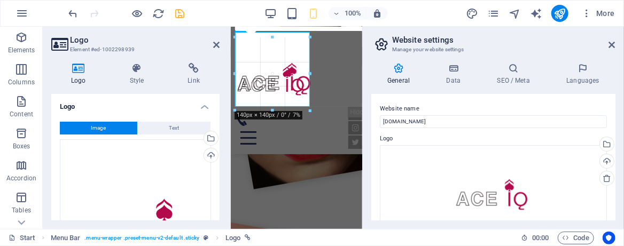
scroll to position [1147, 0]
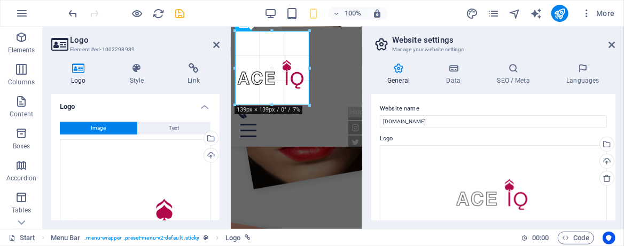
drag, startPoint x: 341, startPoint y: 136, endPoint x: 310, endPoint y: 89, distance: 56.4
drag, startPoint x: 537, startPoint y: 59, endPoint x: 294, endPoint y: 54, distance: 243.1
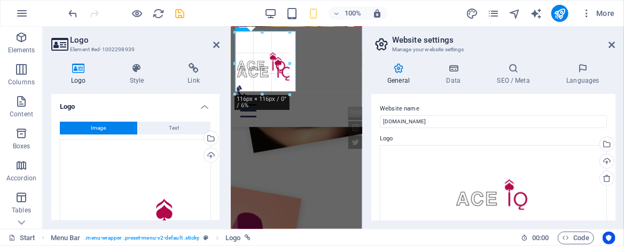
scroll to position [1102, 0]
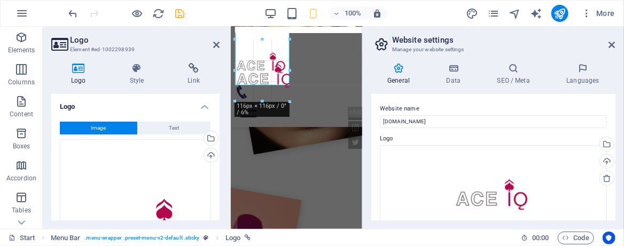
drag, startPoint x: 234, startPoint y: 29, endPoint x: 249, endPoint y: 53, distance: 27.6
type input "102"
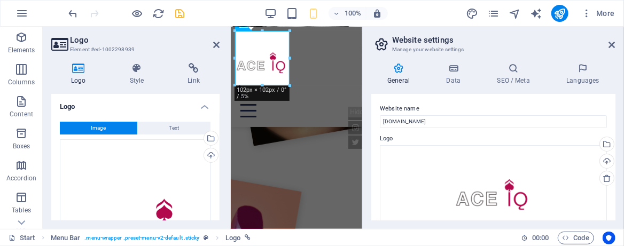
click at [178, 13] on icon "save" at bounding box center [180, 13] width 12 height 12
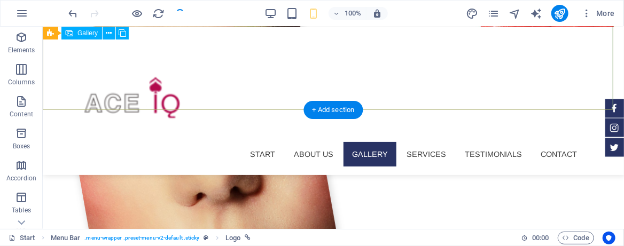
checkbox input "false"
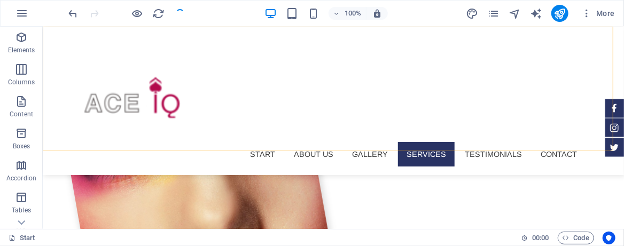
scroll to position [1008, 0]
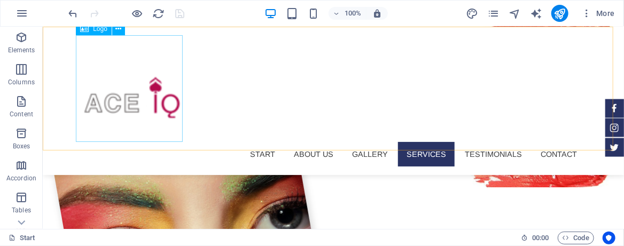
click at [153, 112] on div at bounding box center [333, 88] width 504 height 107
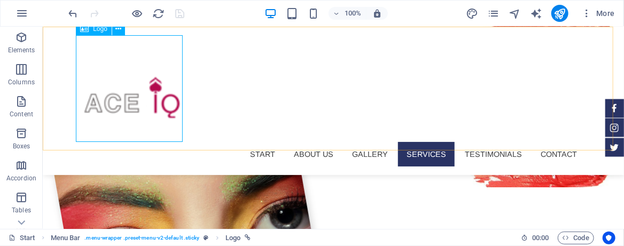
click at [97, 27] on span "Logo" at bounding box center [100, 29] width 14 height 6
click at [110, 75] on div at bounding box center [333, 88] width 504 height 107
select select "px"
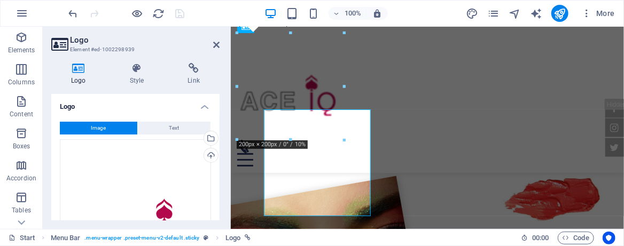
scroll to position [933, 0]
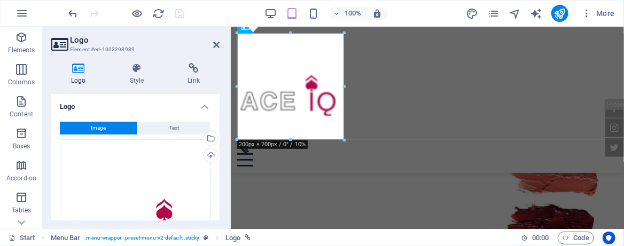
type input "200"
click at [270, 92] on div at bounding box center [427, 86] width 380 height 107
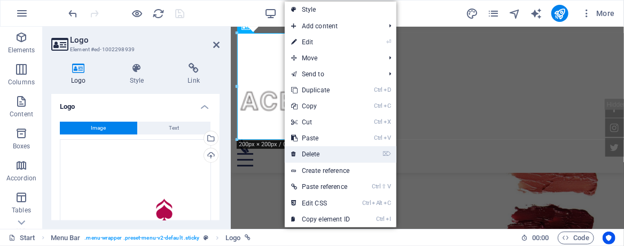
click at [311, 155] on link "⌦ Delete" at bounding box center [321, 154] width 72 height 16
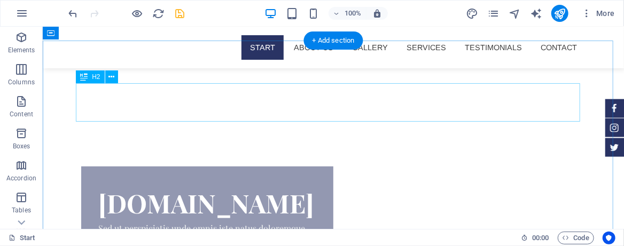
scroll to position [0, 0]
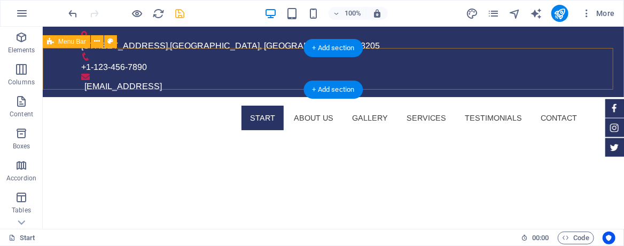
click at [73, 97] on div "Start About us Gallery Services Testimonials Contact Menu" at bounding box center [332, 118] width 581 height 42
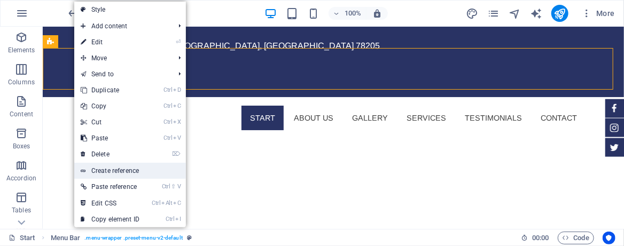
click at [134, 169] on link "Create reference" at bounding box center [130, 171] width 112 height 16
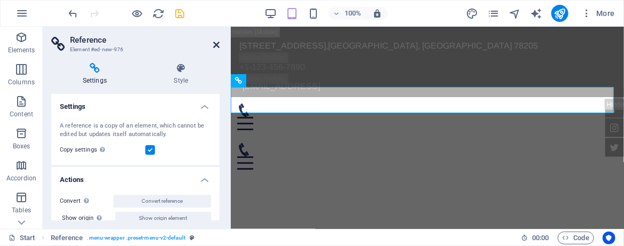
click at [215, 43] on icon at bounding box center [216, 45] width 6 height 9
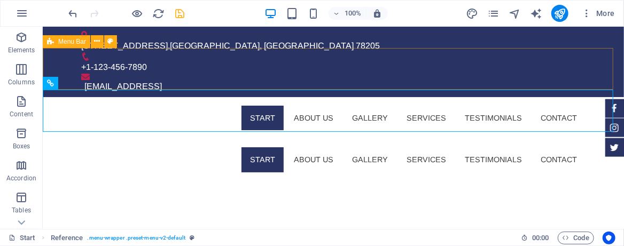
click at [70, 39] on span "Menu Bar" at bounding box center [72, 41] width 28 height 6
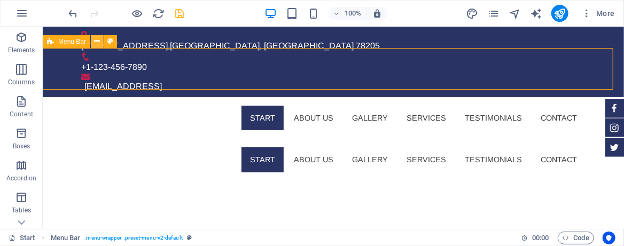
click at [97, 42] on icon at bounding box center [98, 41] width 6 height 11
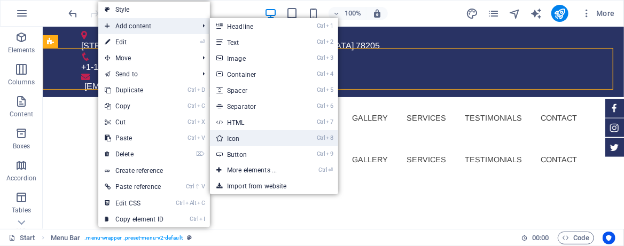
drag, startPoint x: 239, startPoint y: 139, endPoint x: 13, endPoint y: 115, distance: 227.2
click at [239, 140] on link "Ctrl 8 Icon" at bounding box center [254, 138] width 88 height 16
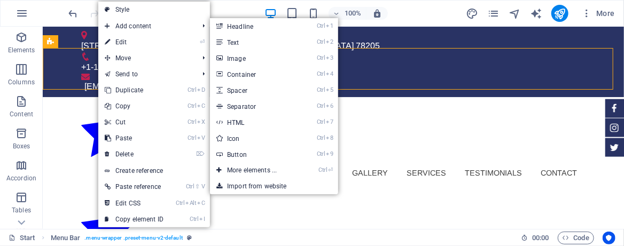
select select "xMidYMid"
select select "px"
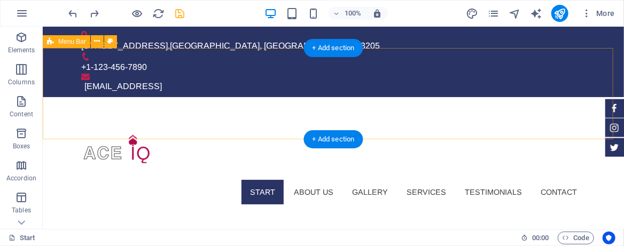
click at [228, 123] on div "Start About us Gallery Services Testimonials Contact Menu" at bounding box center [332, 155] width 581 height 116
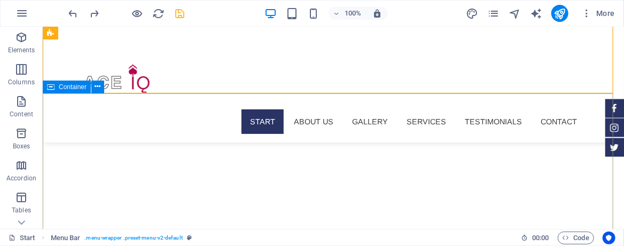
scroll to position [142, 0]
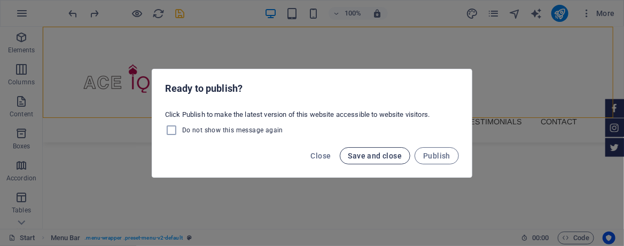
click at [365, 155] on span "Save and close" at bounding box center [375, 156] width 54 height 9
checkbox input "false"
